Goal: Task Accomplishment & Management: Complete application form

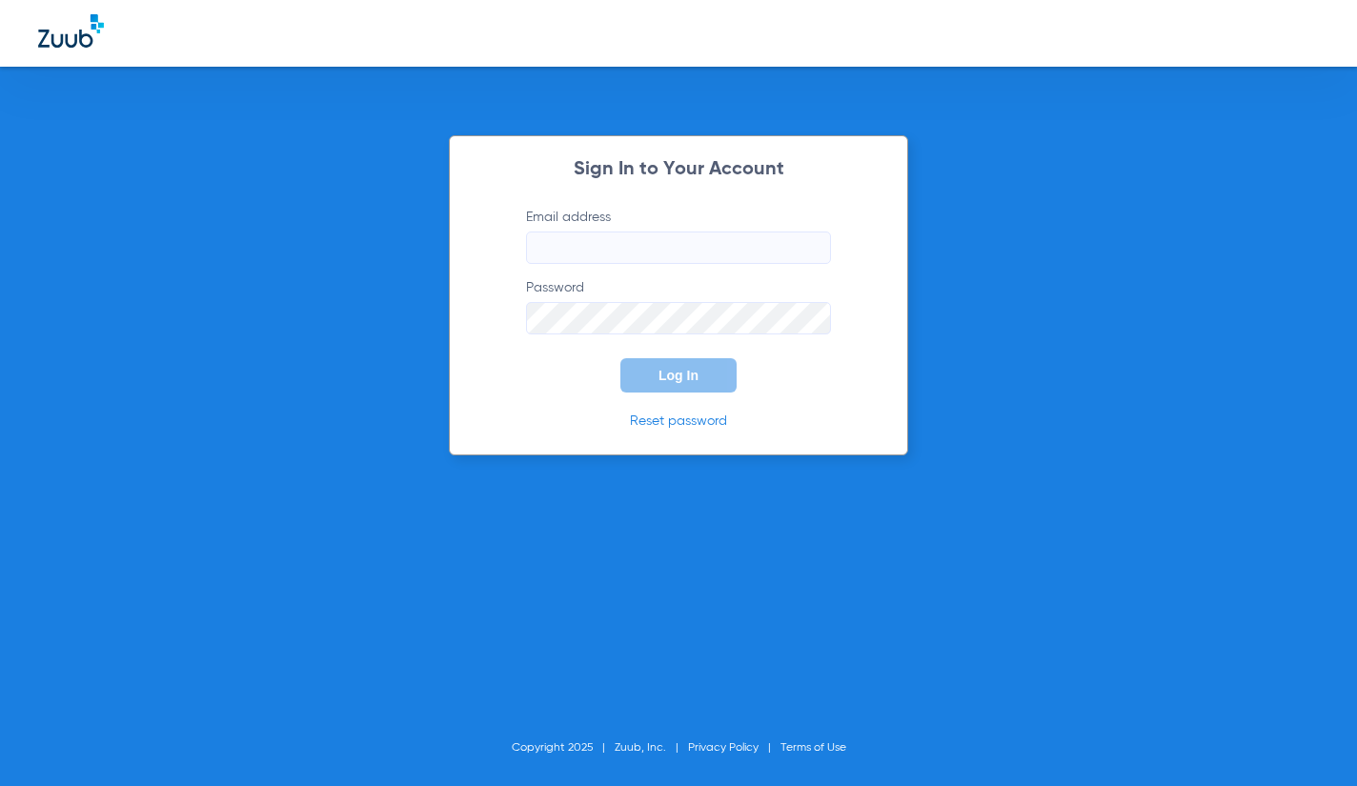
click at [647, 241] on input "Email address" at bounding box center [678, 248] width 305 height 32
type input "[EMAIL_ADDRESS][DOMAIN_NAME]"
click at [620, 358] on button "Log In" at bounding box center [678, 375] width 116 height 34
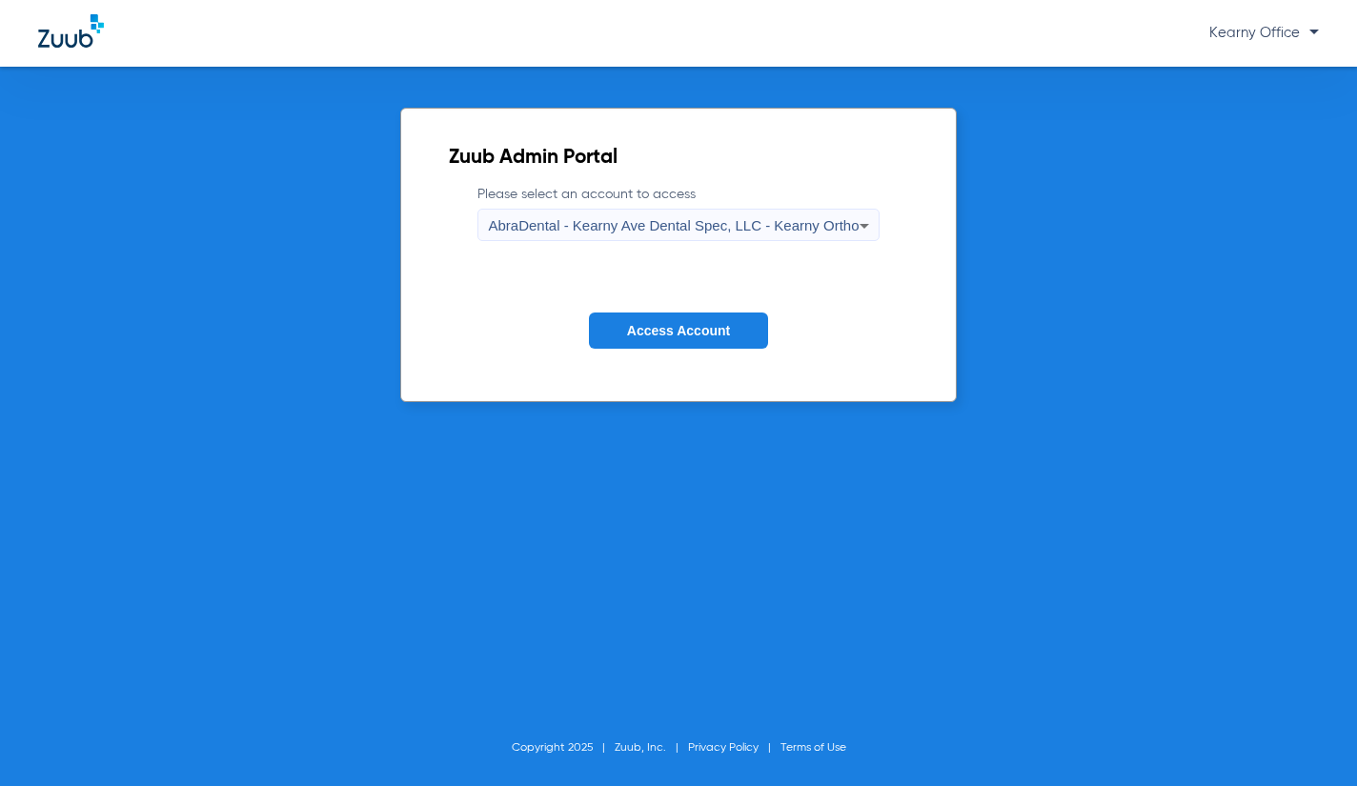
click at [789, 225] on span "AbraDental - Kearny Ave Dental Spec, LLC - Kearny Ortho" at bounding box center [673, 225] width 371 height 16
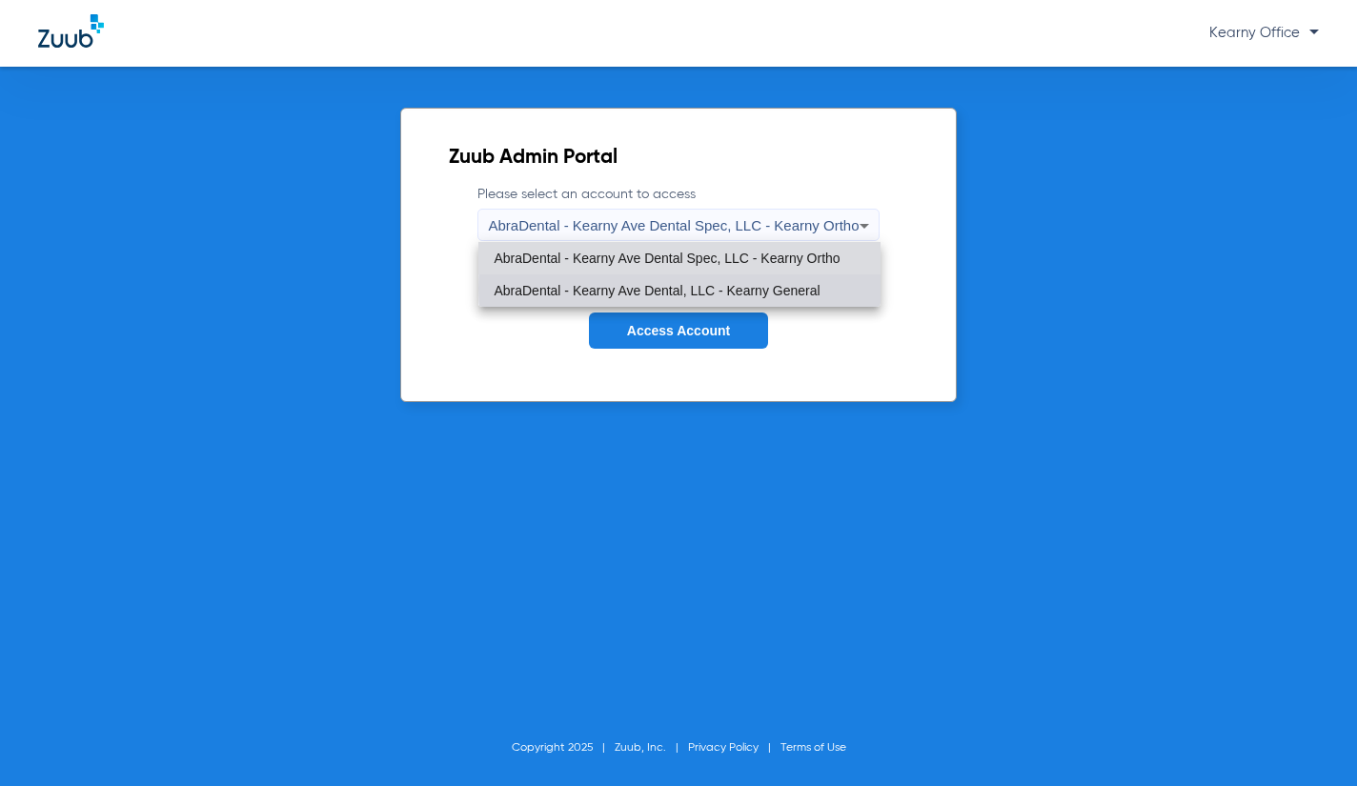
click at [756, 288] on span "AbraDental - Kearny Ave Dental, LLC - Kearny General" at bounding box center [657, 290] width 326 height 13
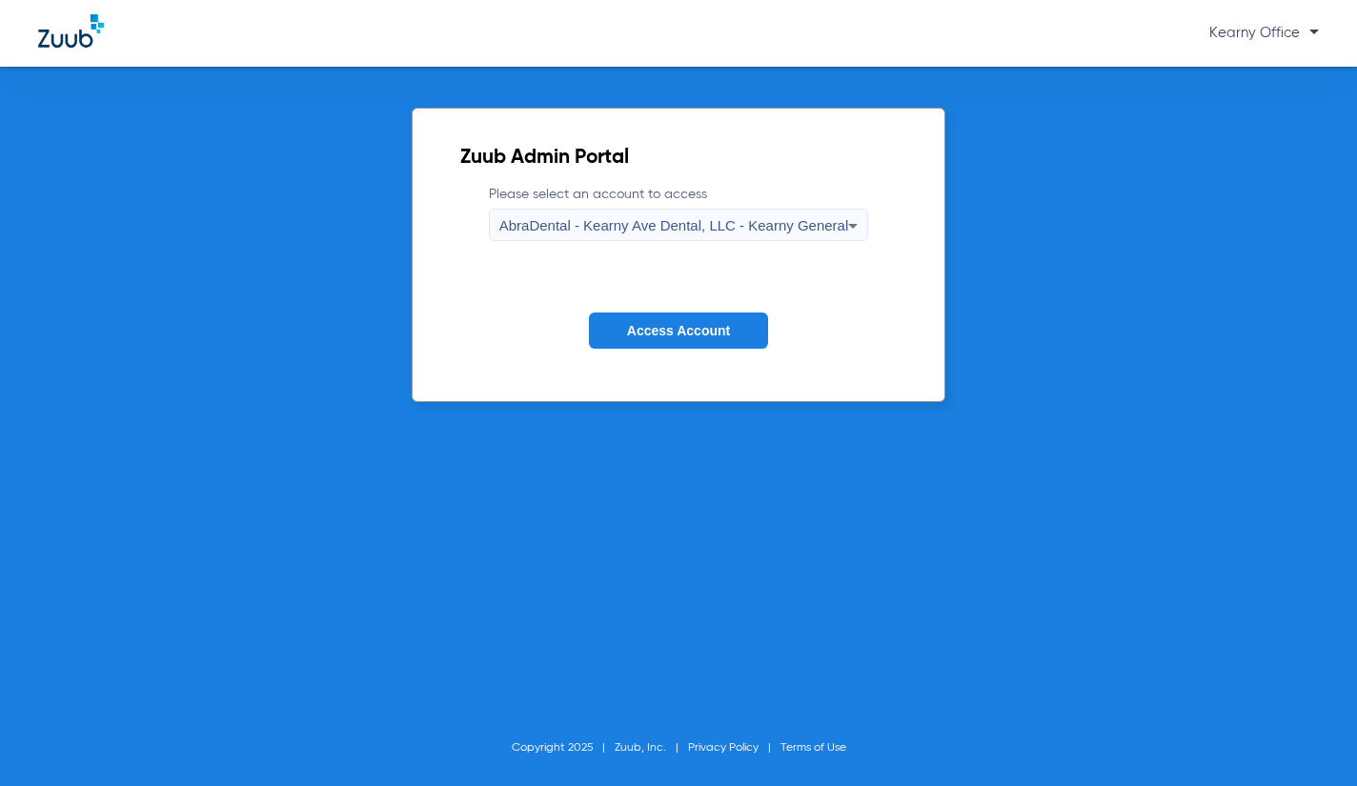
click at [699, 331] on span "Access Account" at bounding box center [678, 330] width 103 height 15
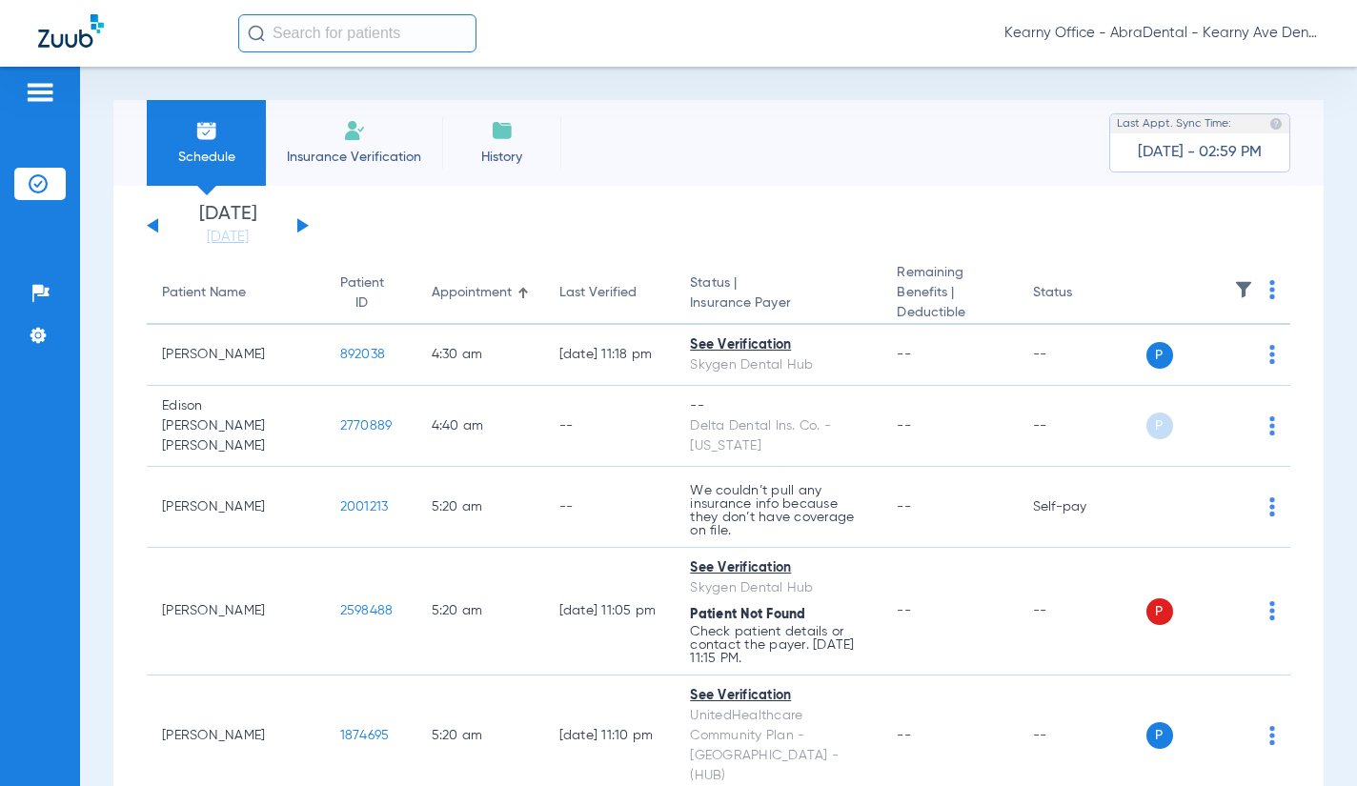
click at [362, 30] on input "text" at bounding box center [357, 33] width 238 height 38
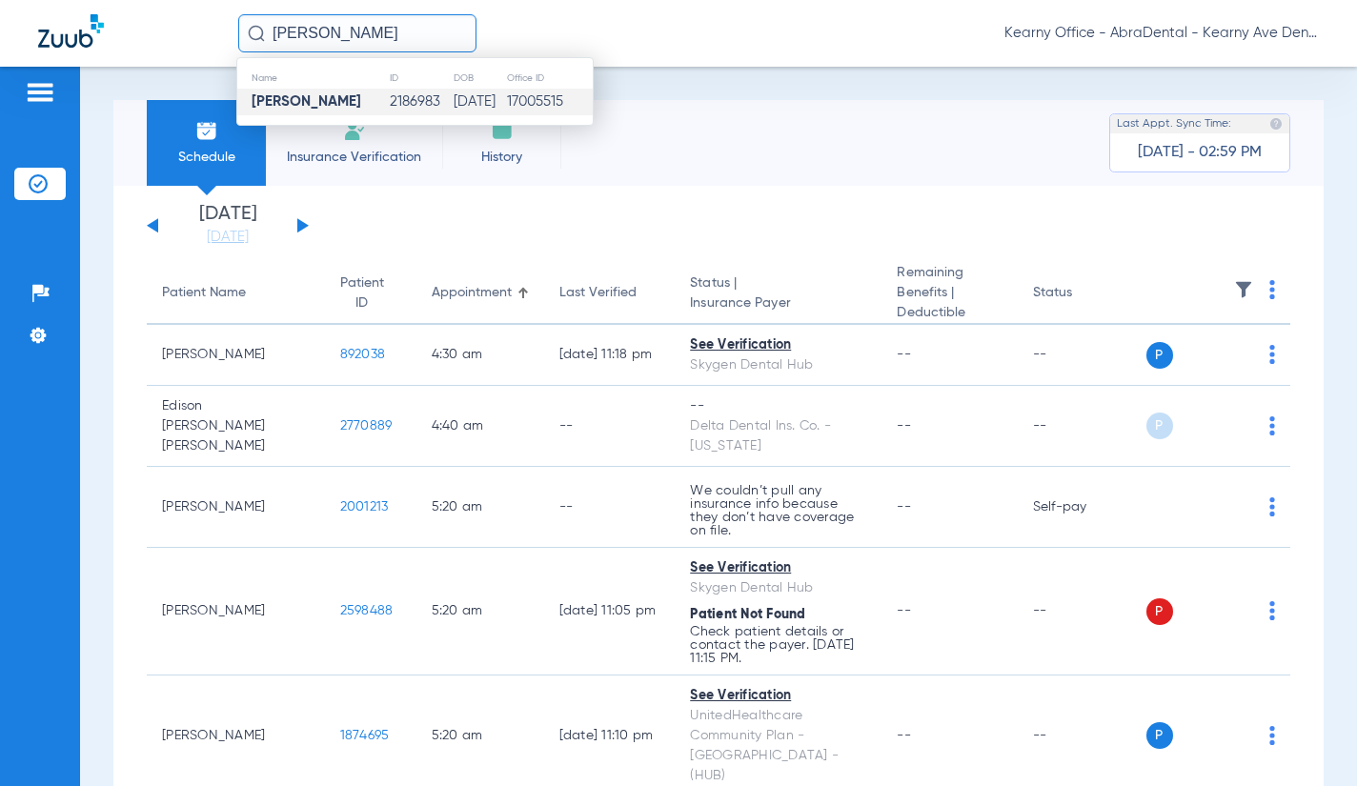
type input "[PERSON_NAME]"
click at [454, 101] on td "[DATE]" at bounding box center [479, 102] width 53 height 27
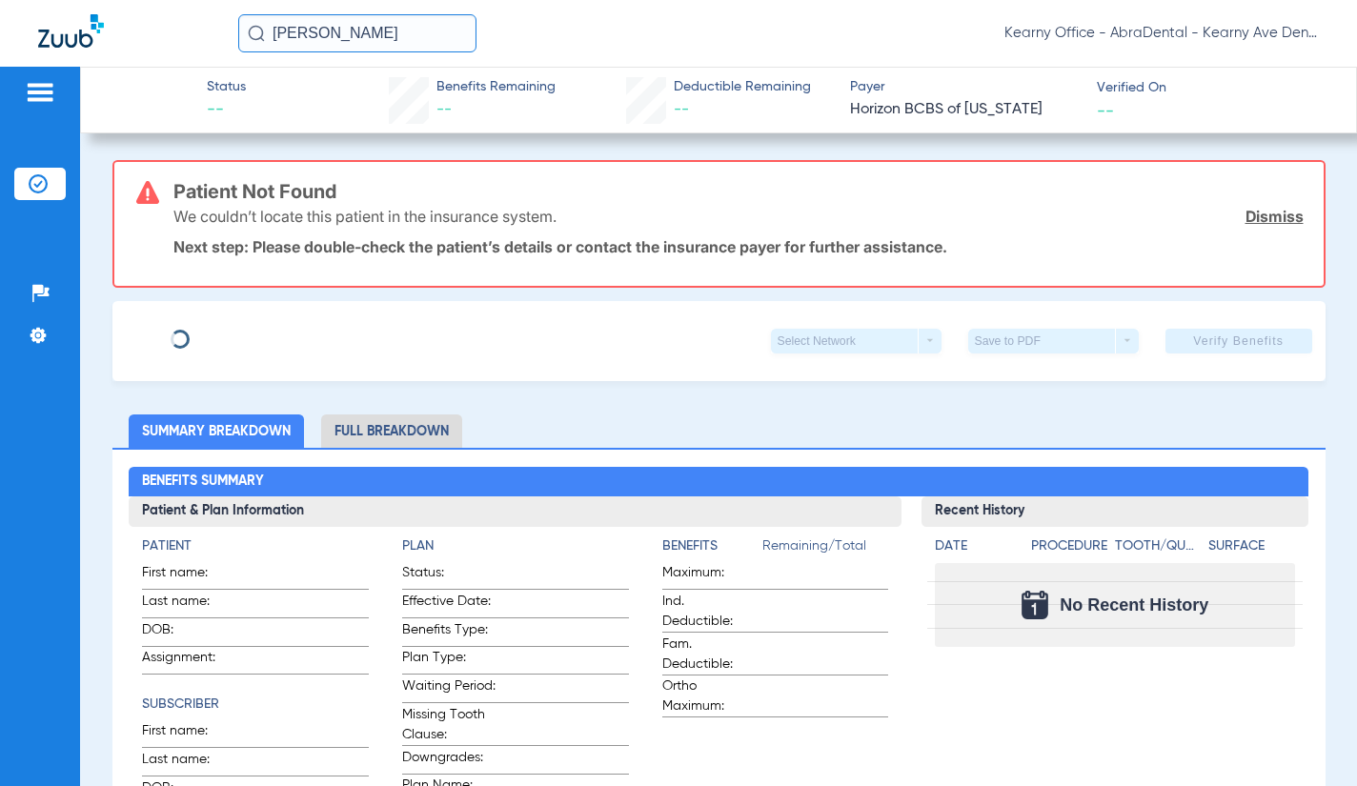
click at [1252, 209] on link "Dismiss" at bounding box center [1274, 216] width 58 height 19
type input "[PERSON_NAME]"
type input "[DATE]"
type input "3HZN87613390"
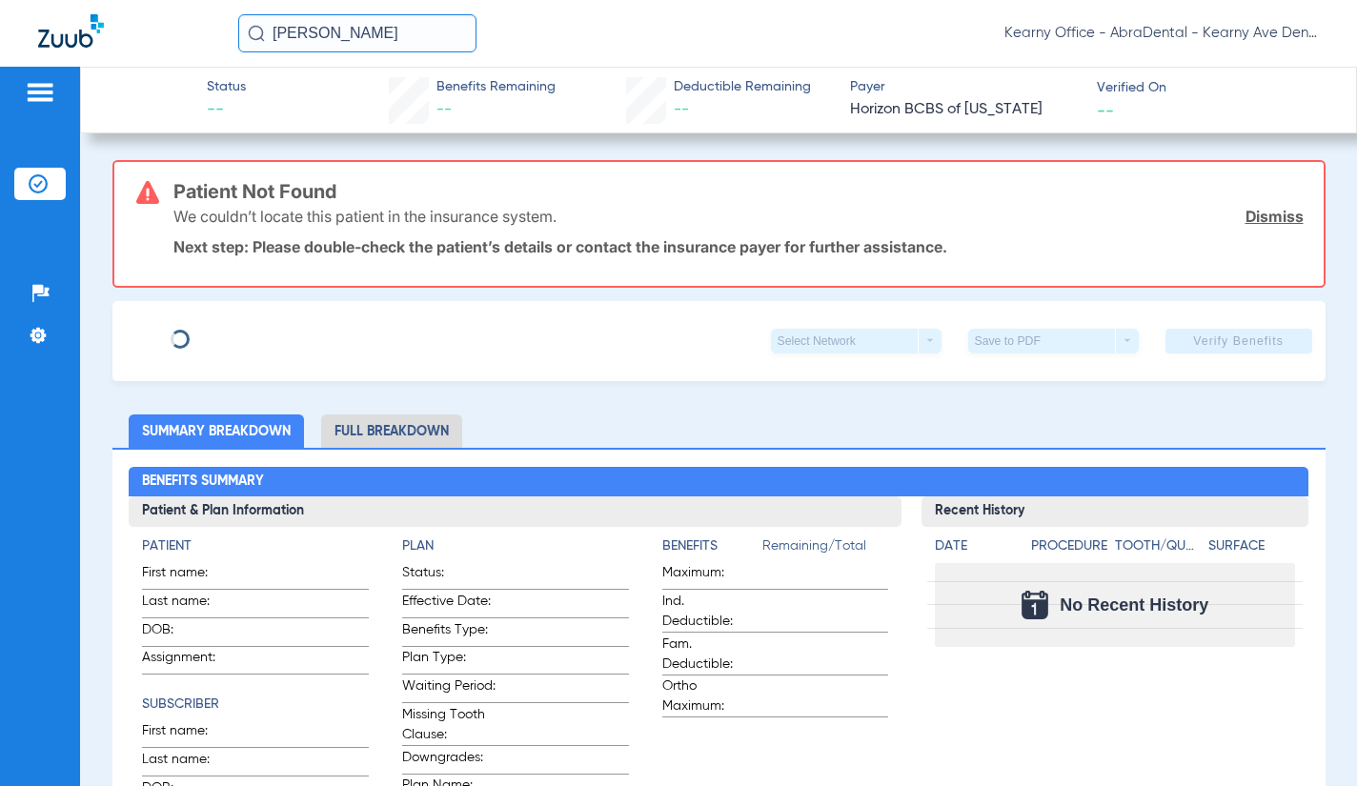
type input "0960510000"
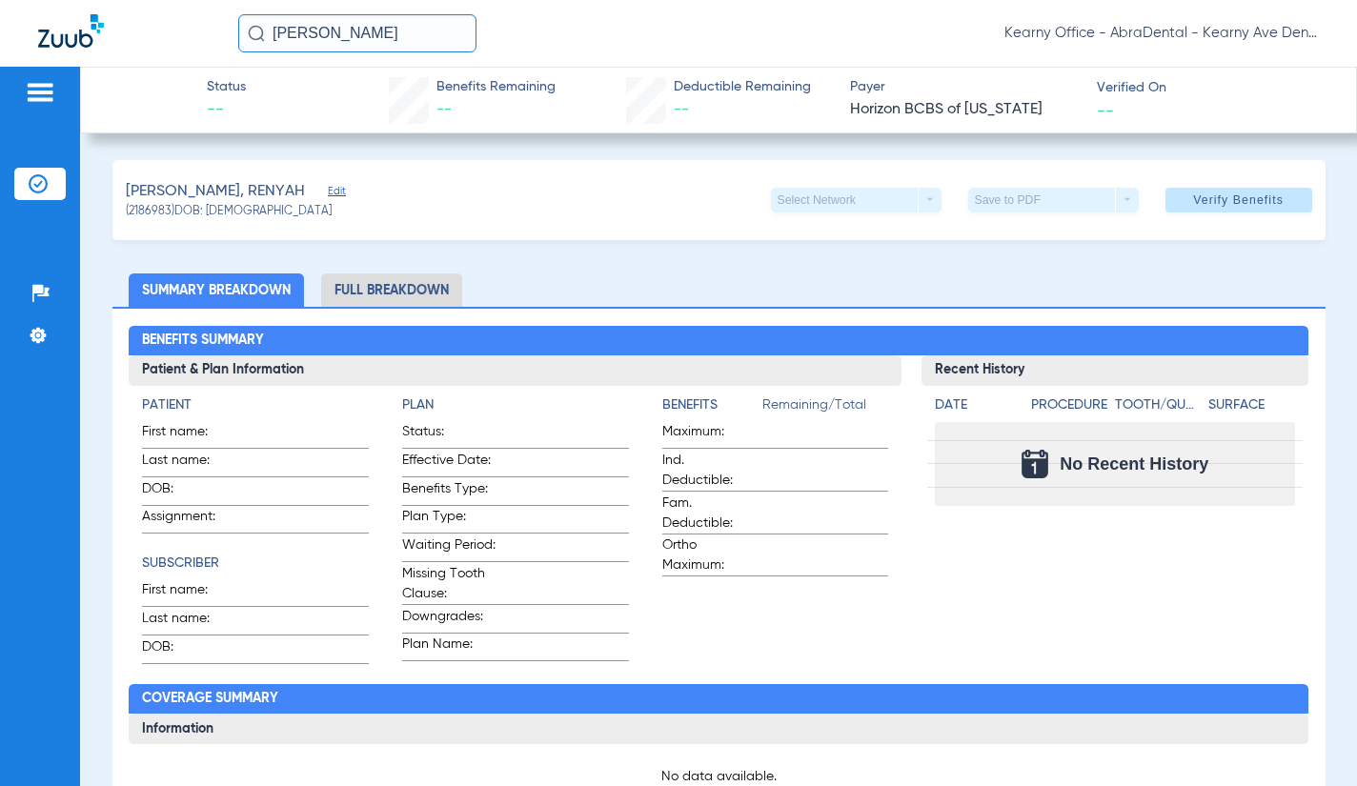
click at [328, 187] on span "Edit" at bounding box center [336, 194] width 17 height 18
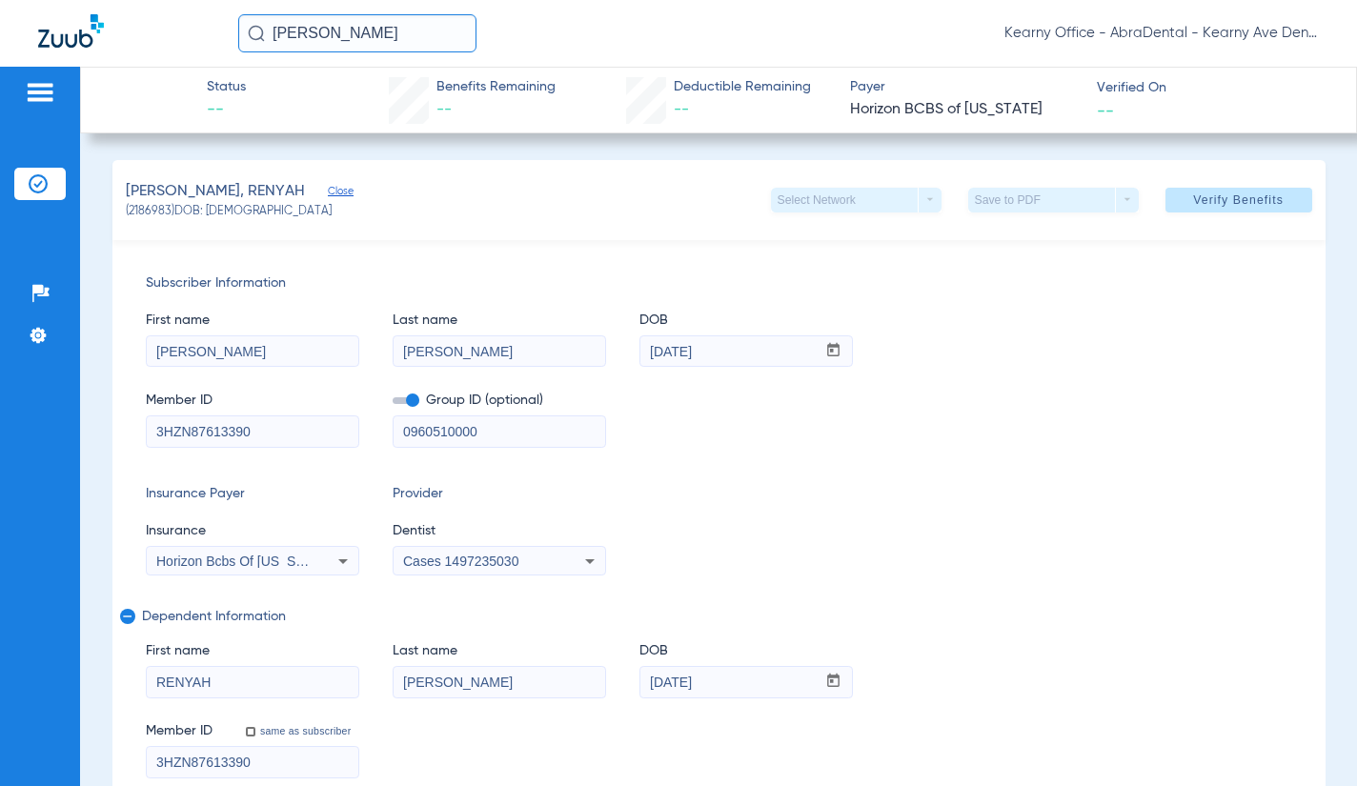
click at [516, 559] on span "Cases 1497235030" at bounding box center [460, 561] width 115 height 15
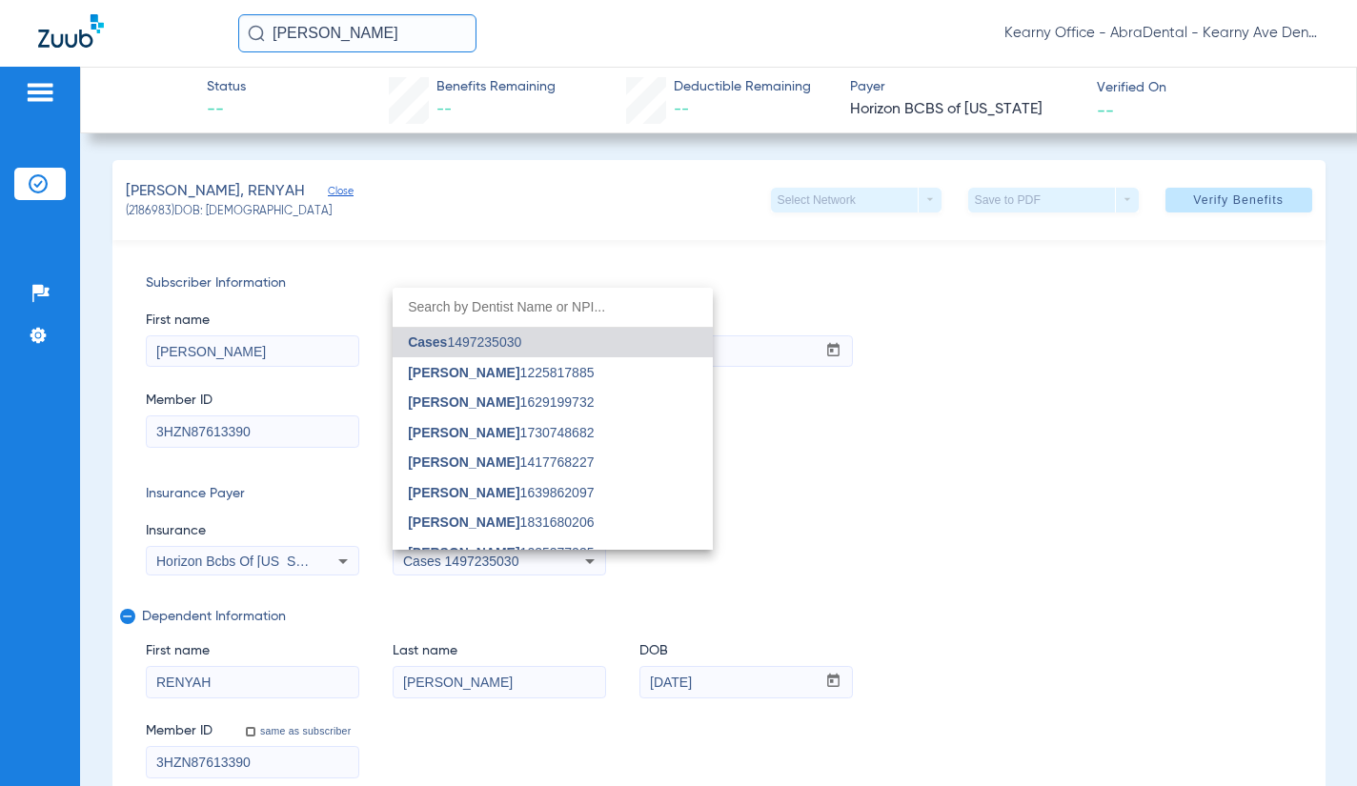
click at [480, 305] on input "dropdown search" at bounding box center [553, 307] width 320 height 39
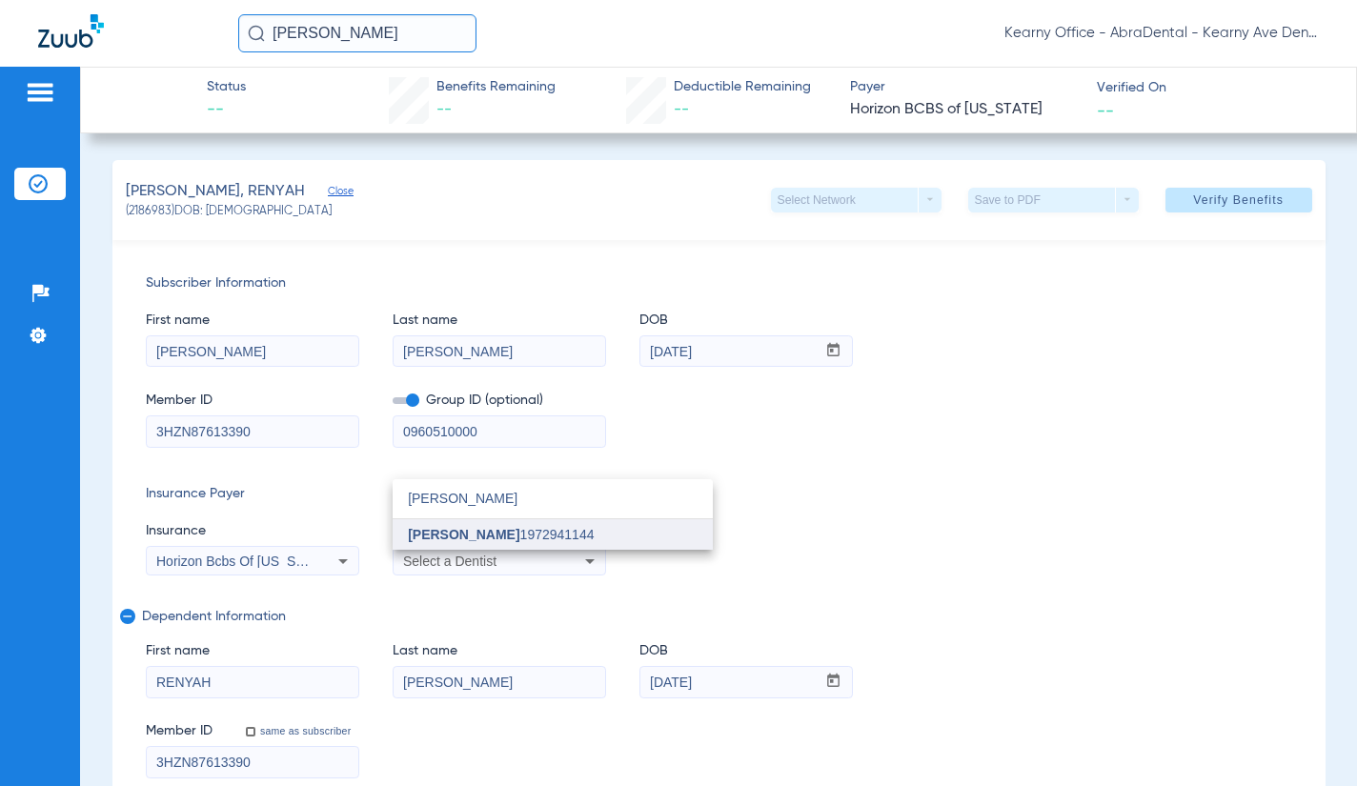
type input "[PERSON_NAME]"
click at [523, 531] on span "[PERSON_NAME] 1972941144" at bounding box center [501, 534] width 186 height 13
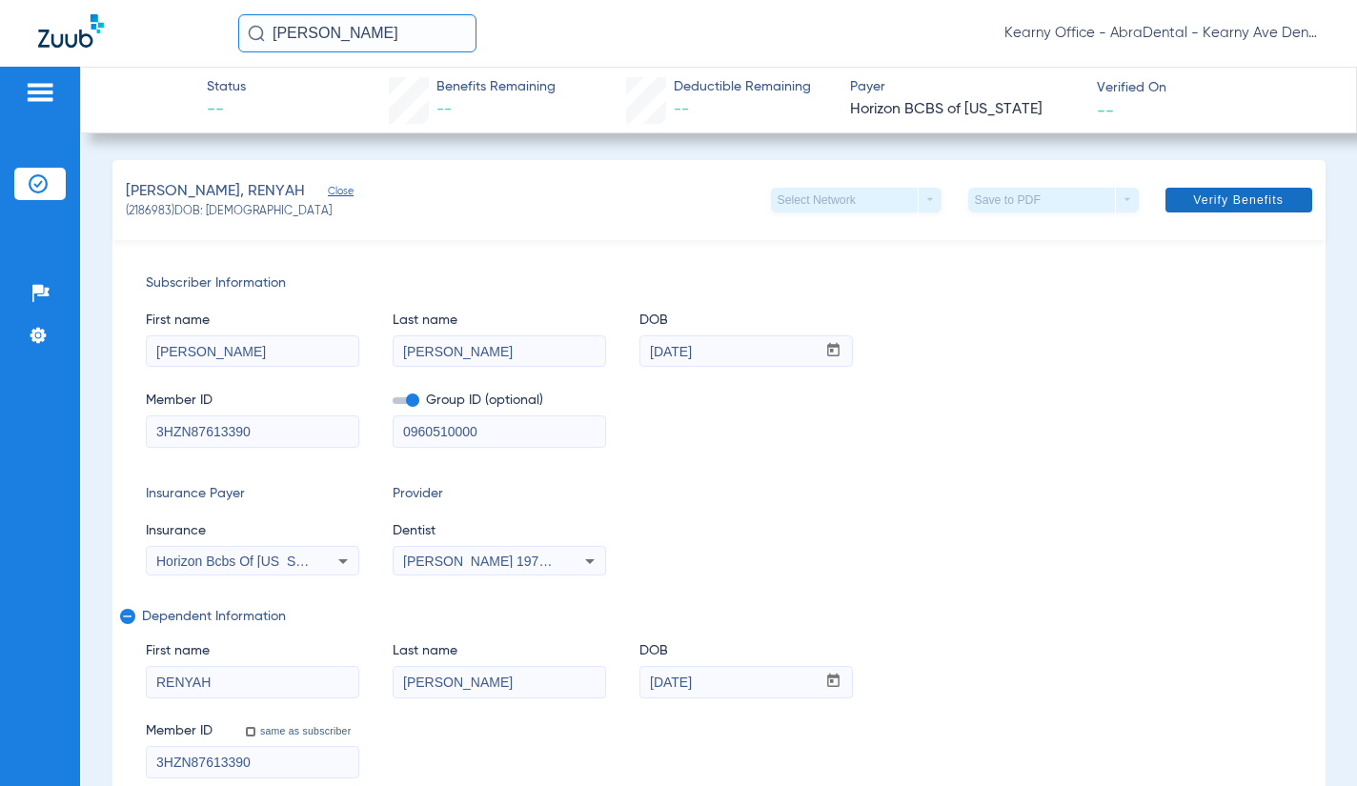
click at [1240, 208] on span "Verify Benefits" at bounding box center [1238, 199] width 91 height 15
click at [1239, 408] on div "Member ID 3HZN87613390 Group ID (optional) 0960510000" at bounding box center [719, 409] width 1146 height 73
click at [1212, 192] on span "Verify Benefits" at bounding box center [1238, 199] width 91 height 15
click at [1219, 213] on span at bounding box center [1238, 200] width 147 height 46
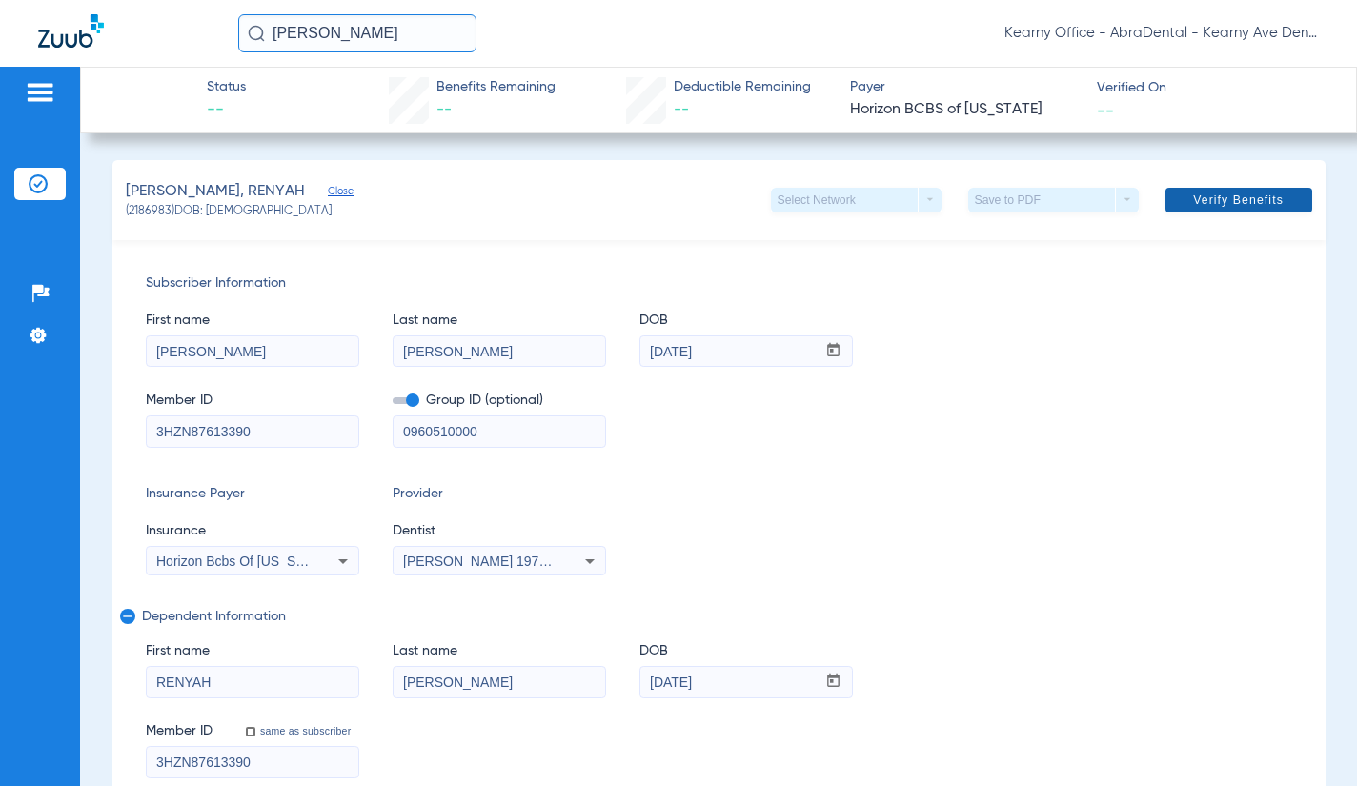
click at [1219, 213] on span at bounding box center [1238, 200] width 147 height 46
click at [347, 189] on div "[PERSON_NAME], RENYAH Close (2186983) DOB: [DEMOGRAPHIC_DATA] Select Network ar…" at bounding box center [718, 200] width 1213 height 80
click at [328, 194] on span "Close" at bounding box center [336, 194] width 17 height 18
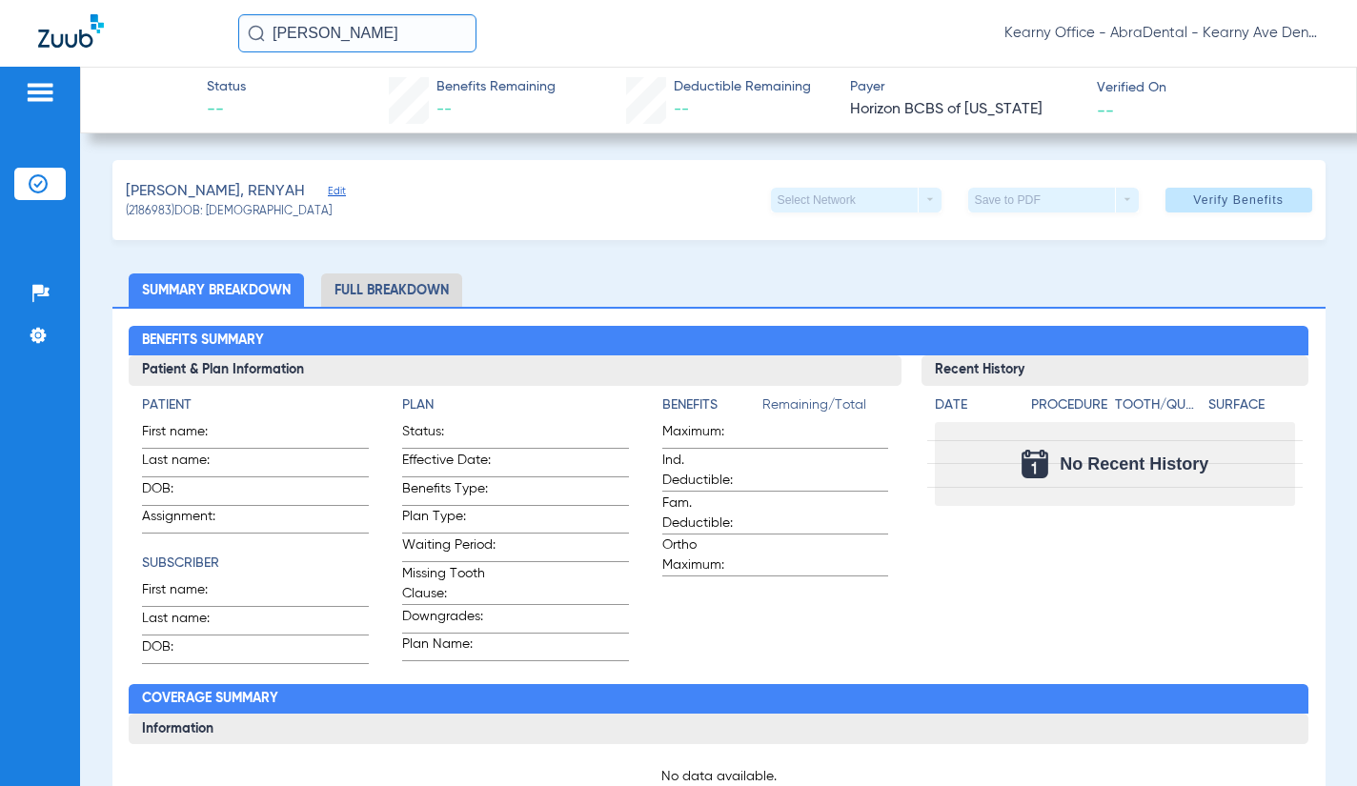
click at [328, 192] on span "Edit" at bounding box center [336, 194] width 17 height 18
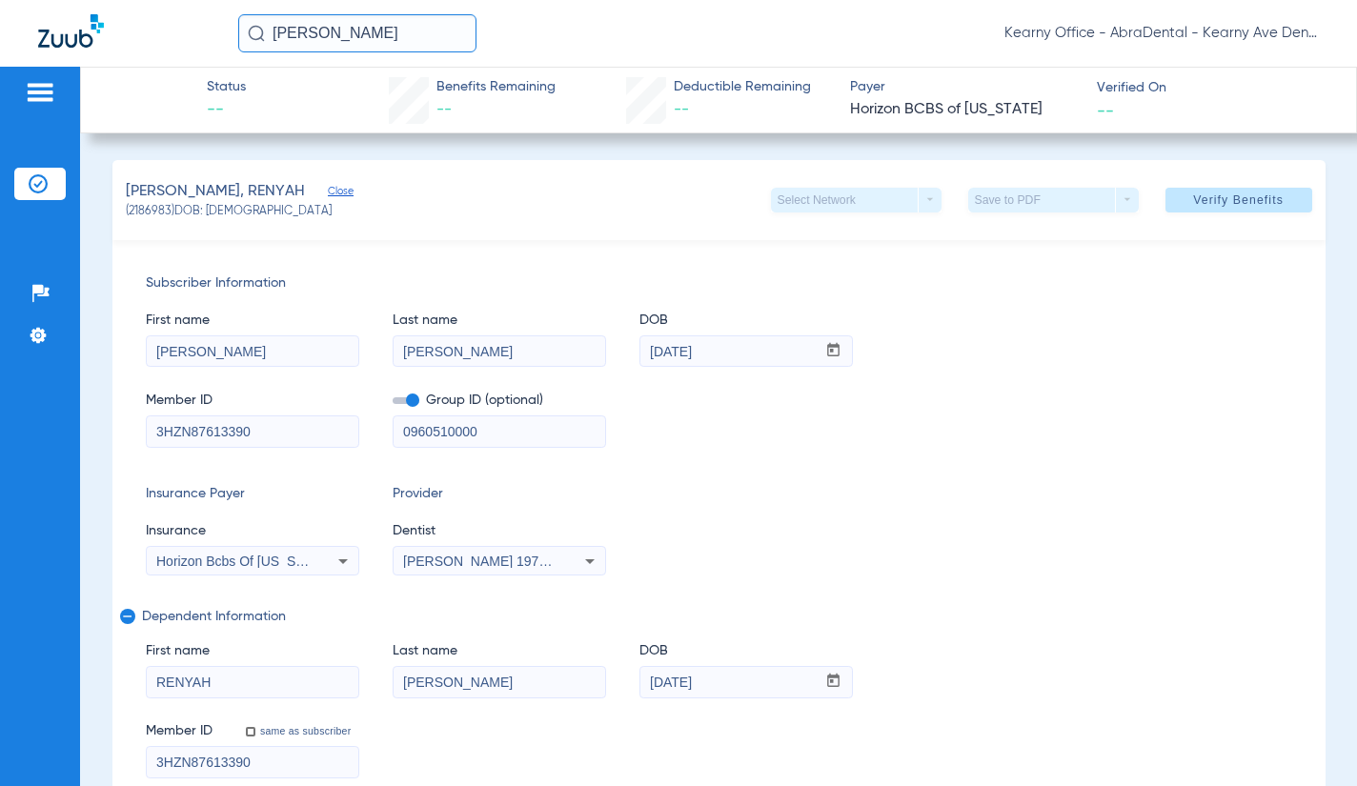
click at [499, 565] on span "[PERSON_NAME] 1972941144" at bounding box center [497, 561] width 188 height 15
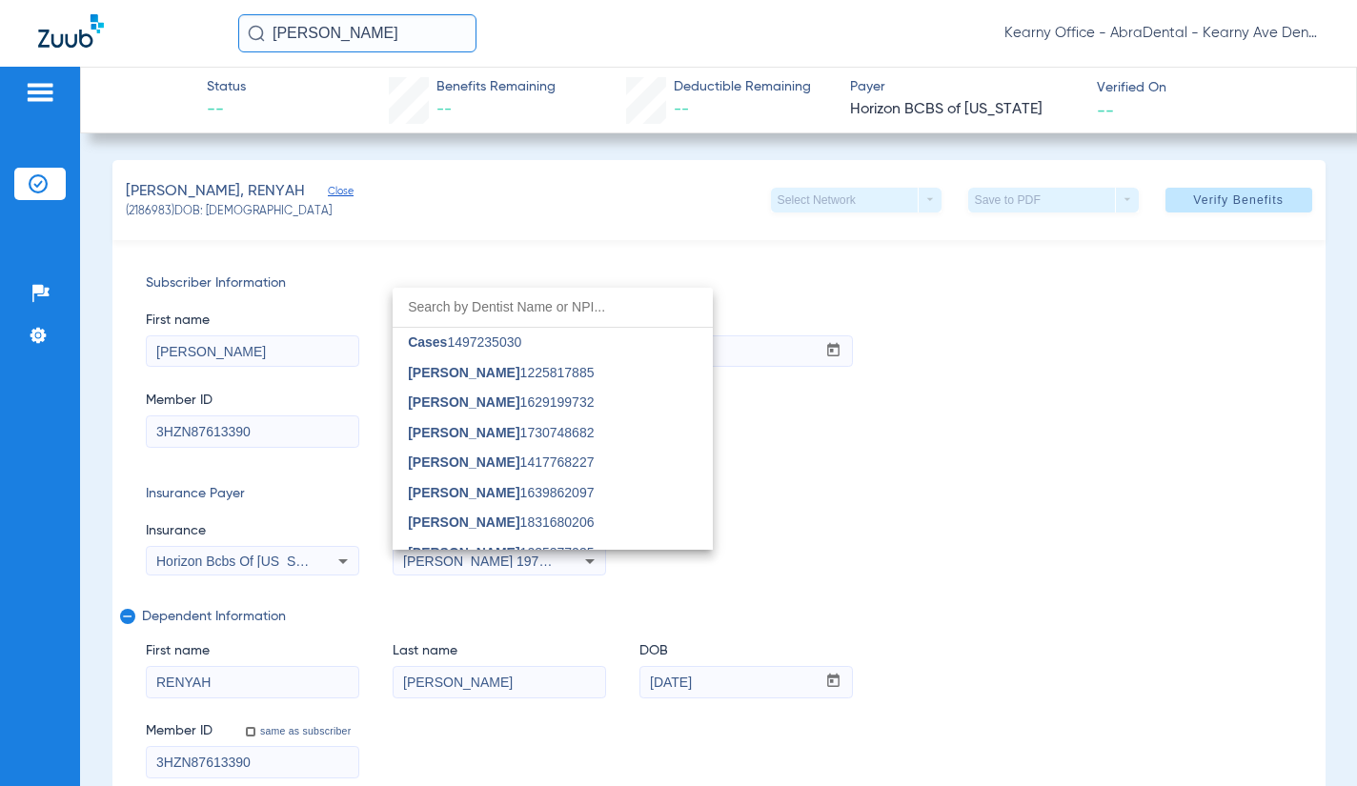
scroll to position [1340, 0]
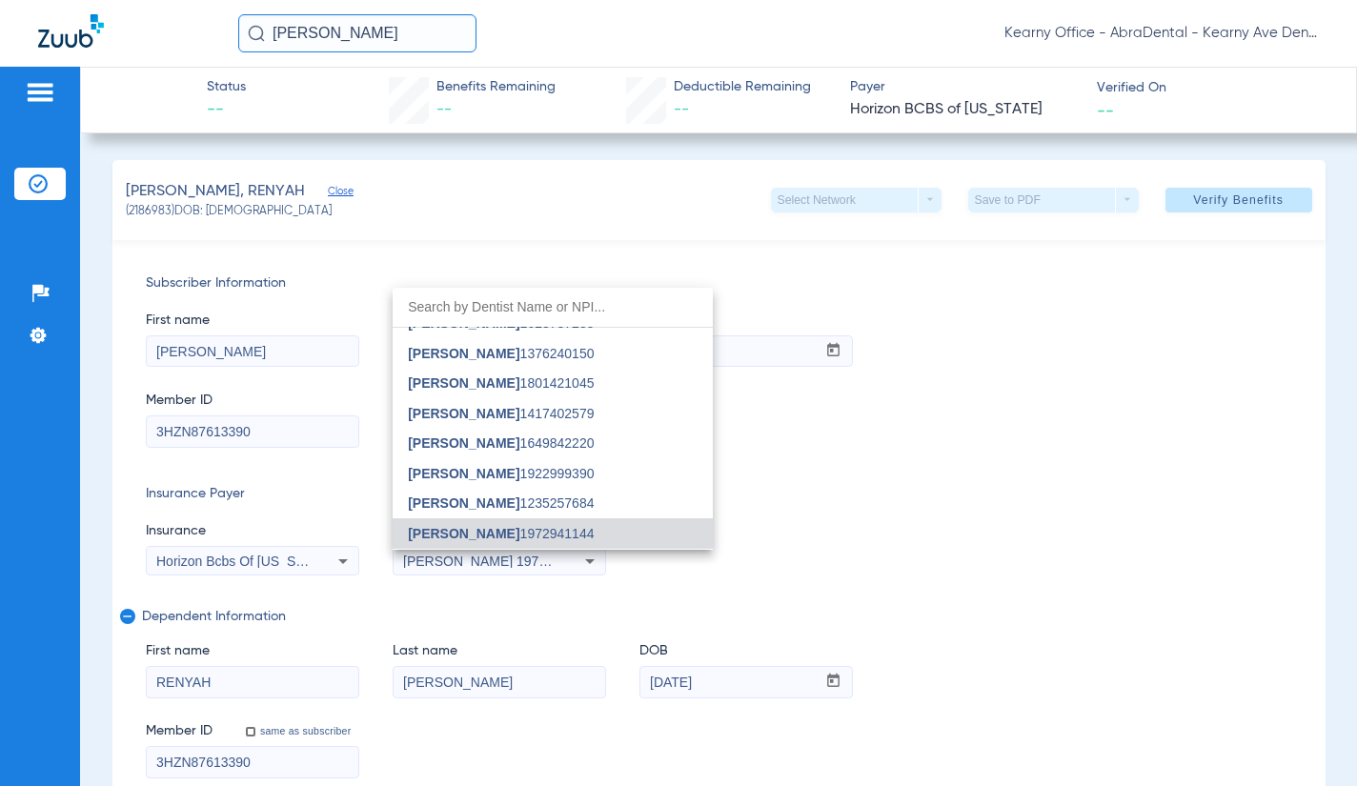
click at [499, 565] on div at bounding box center [678, 393] width 1357 height 786
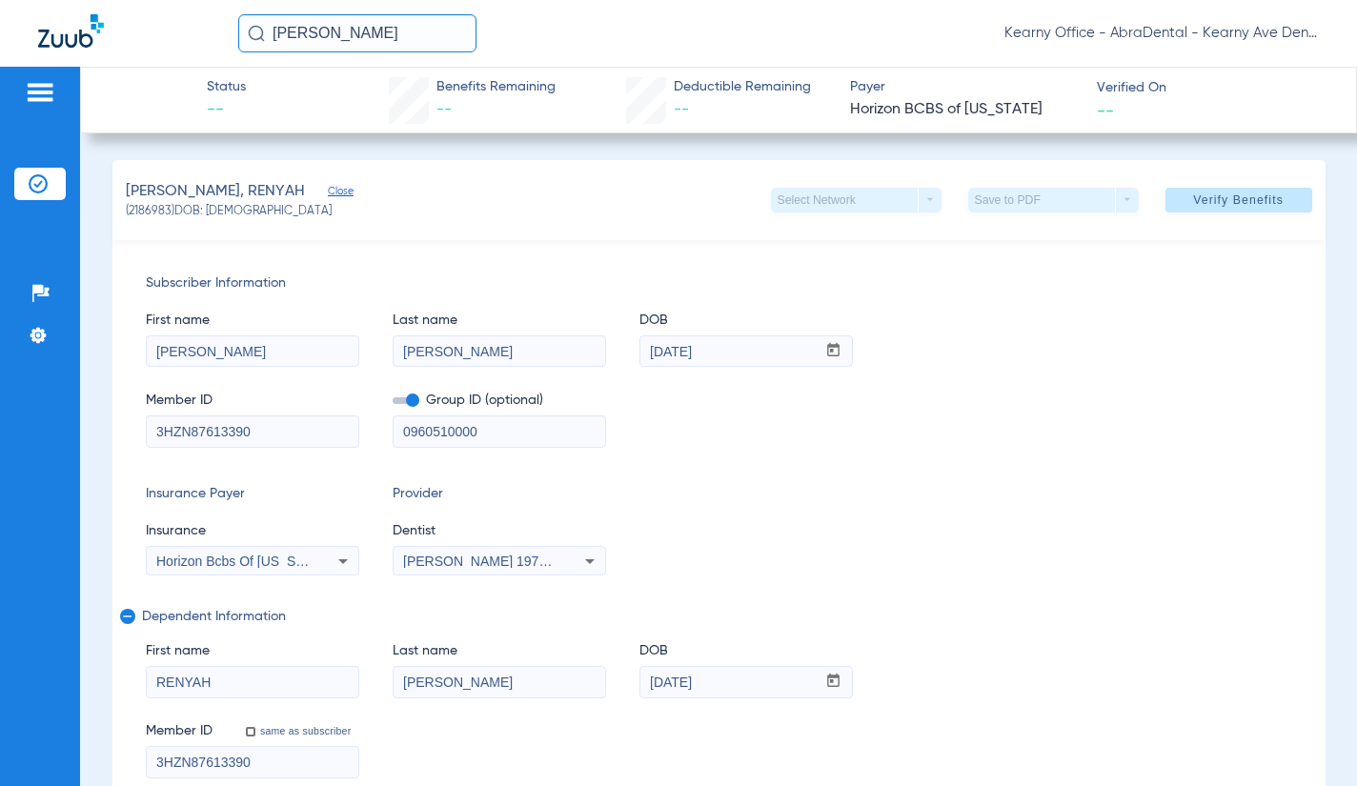
click at [1246, 452] on div "Subscriber Information First name [PERSON_NAME] name [PERSON_NAME] mm / dd / yy…" at bounding box center [718, 526] width 1213 height 572
click at [1241, 192] on span "Verify Benefits" at bounding box center [1238, 199] width 91 height 15
click at [1232, 200] on span "Verify Benefits" at bounding box center [1238, 199] width 91 height 15
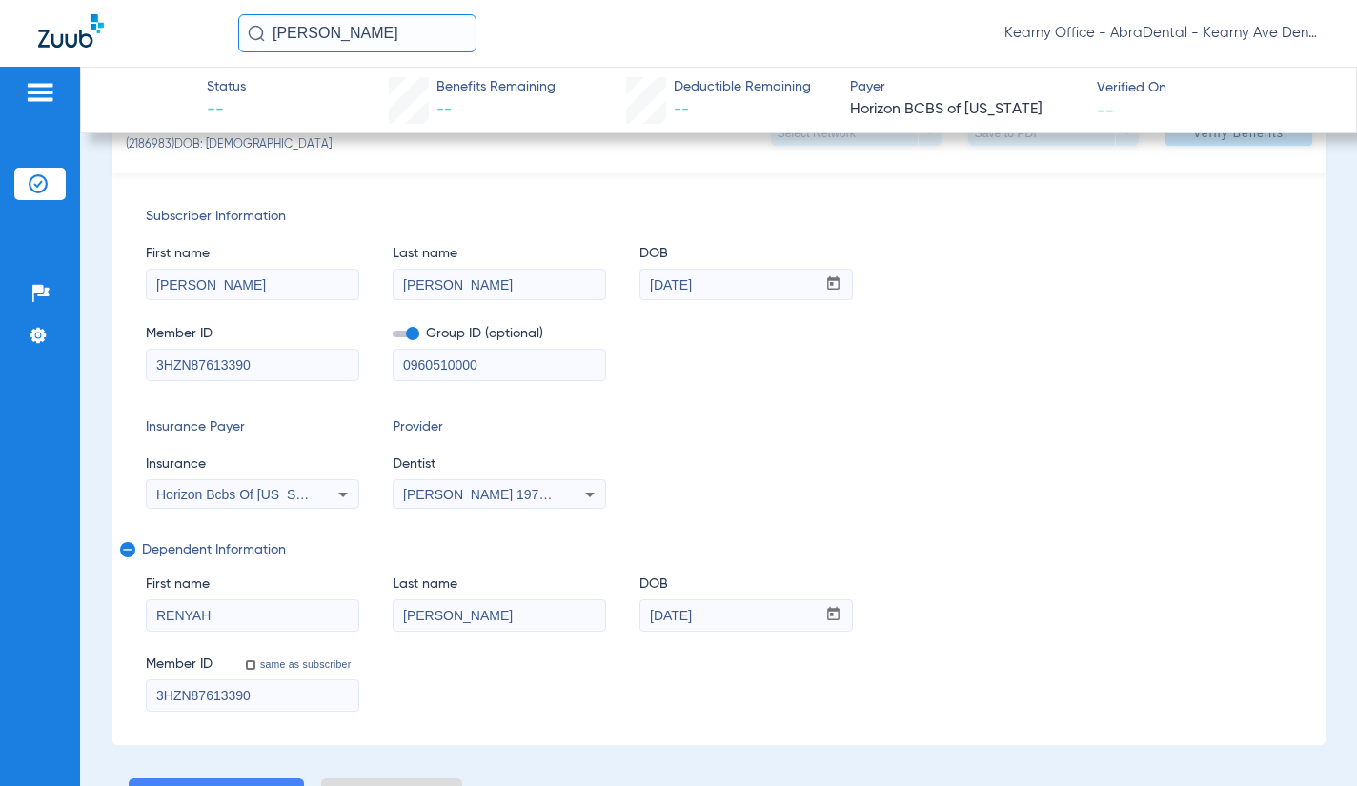
scroll to position [0, 0]
